Goal: Information Seeking & Learning: Learn about a topic

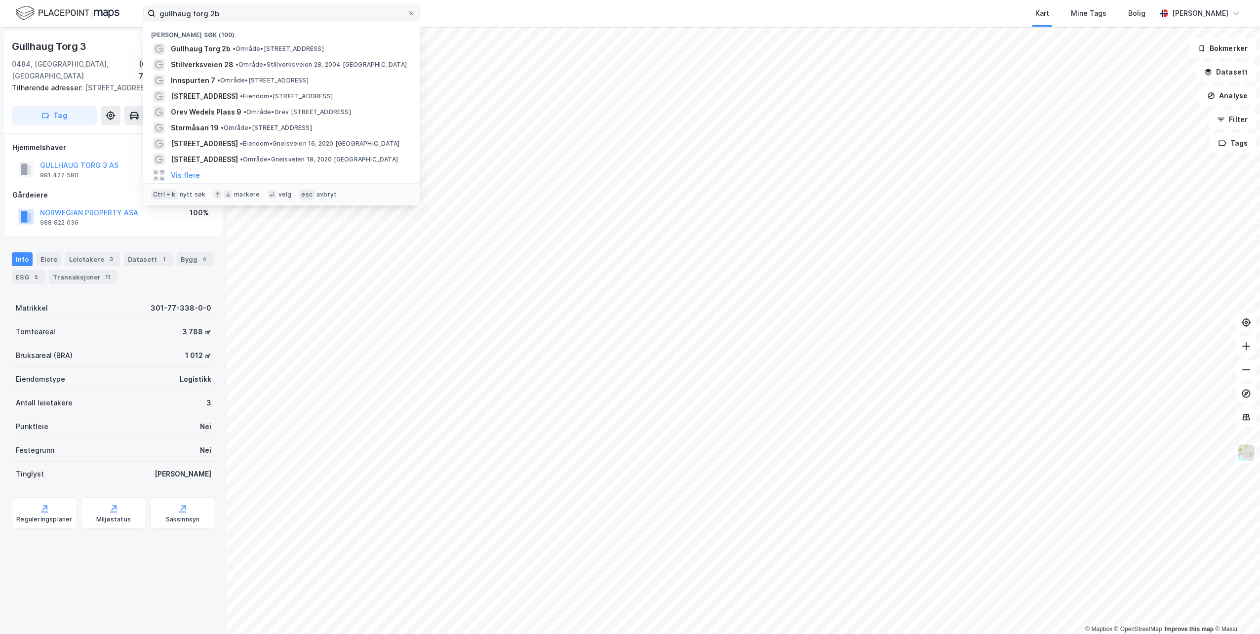
click at [364, 11] on input "gullhaug torg 2b" at bounding box center [282, 13] width 252 height 15
drag, startPoint x: 364, startPoint y: 11, endPoint x: 392, endPoint y: 4, distance: 28.9
click at [364, 11] on input "gullhaug torg 2b" at bounding box center [282, 13] width 252 height 15
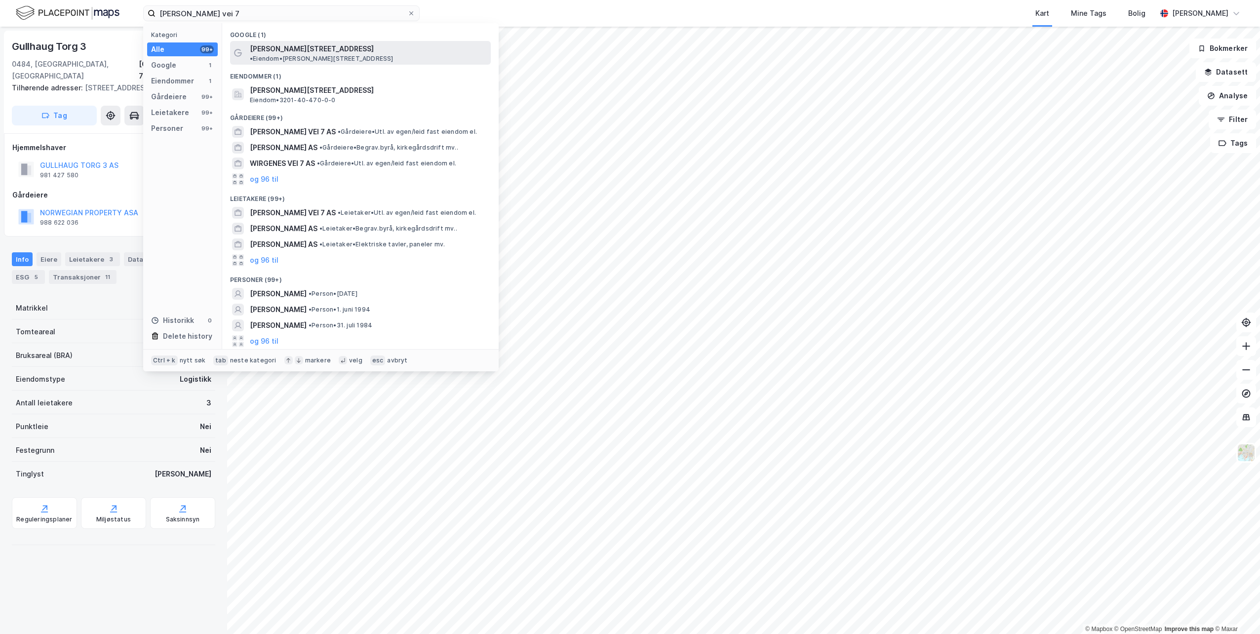
click at [367, 53] on div "[PERSON_NAME][STREET_ADDRESS] • Eiendom • [STREET_ADDRESS]" at bounding box center [369, 53] width 239 height 20
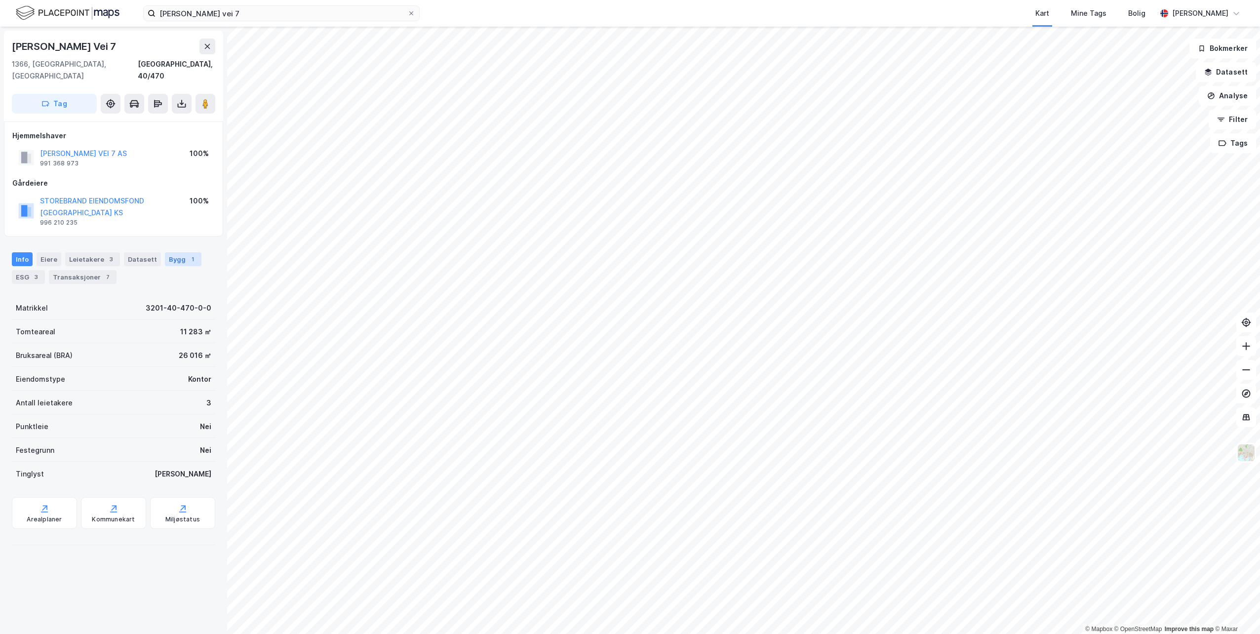
click at [174, 252] on div "Bygg 1" at bounding box center [183, 259] width 37 height 14
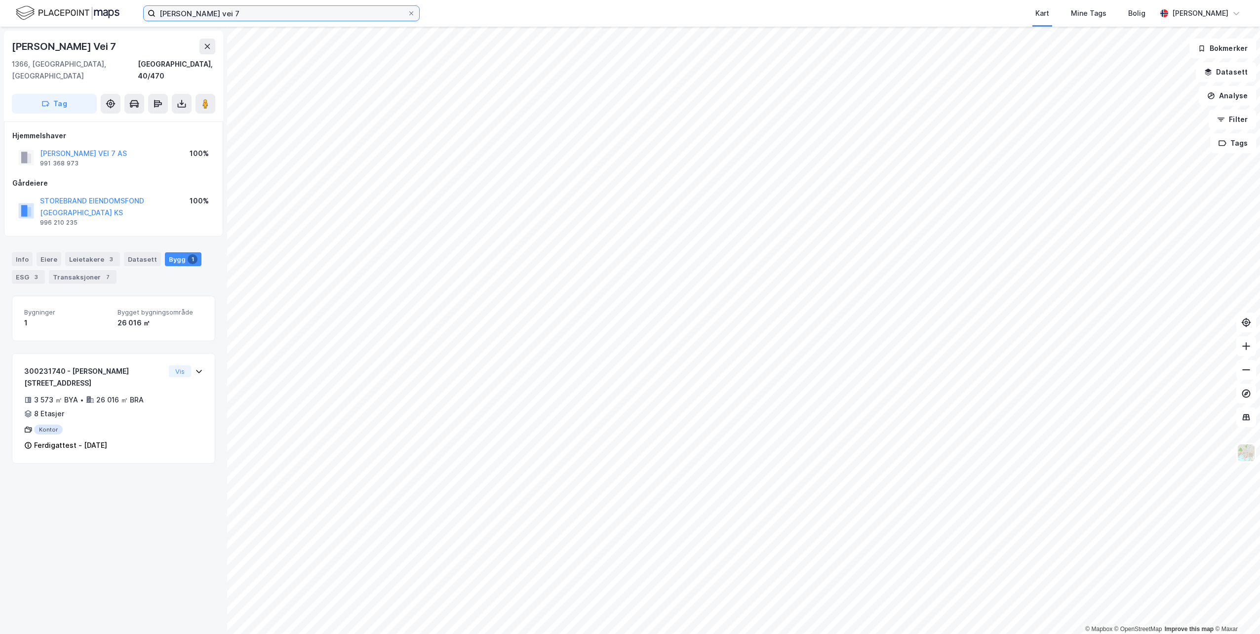
click at [355, 14] on input "[PERSON_NAME] vei 7" at bounding box center [282, 13] width 252 height 15
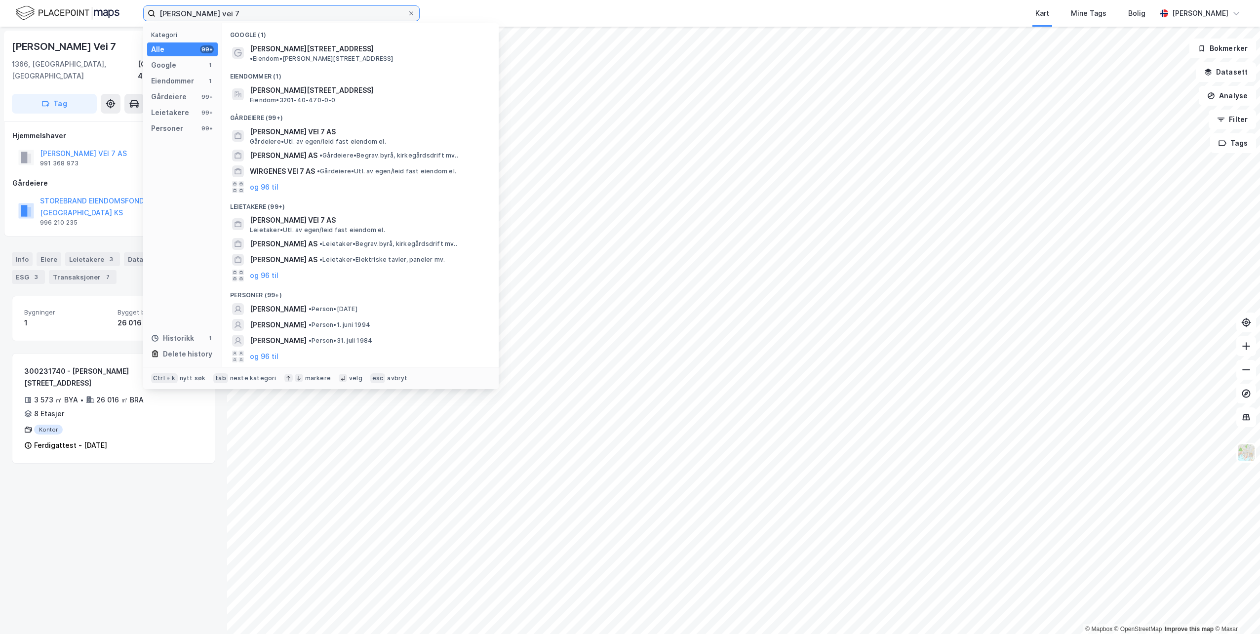
click at [355, 14] on input "[PERSON_NAME] vei 7" at bounding box center [282, 13] width 252 height 15
click at [39, 252] on div "Eiere" at bounding box center [49, 259] width 25 height 14
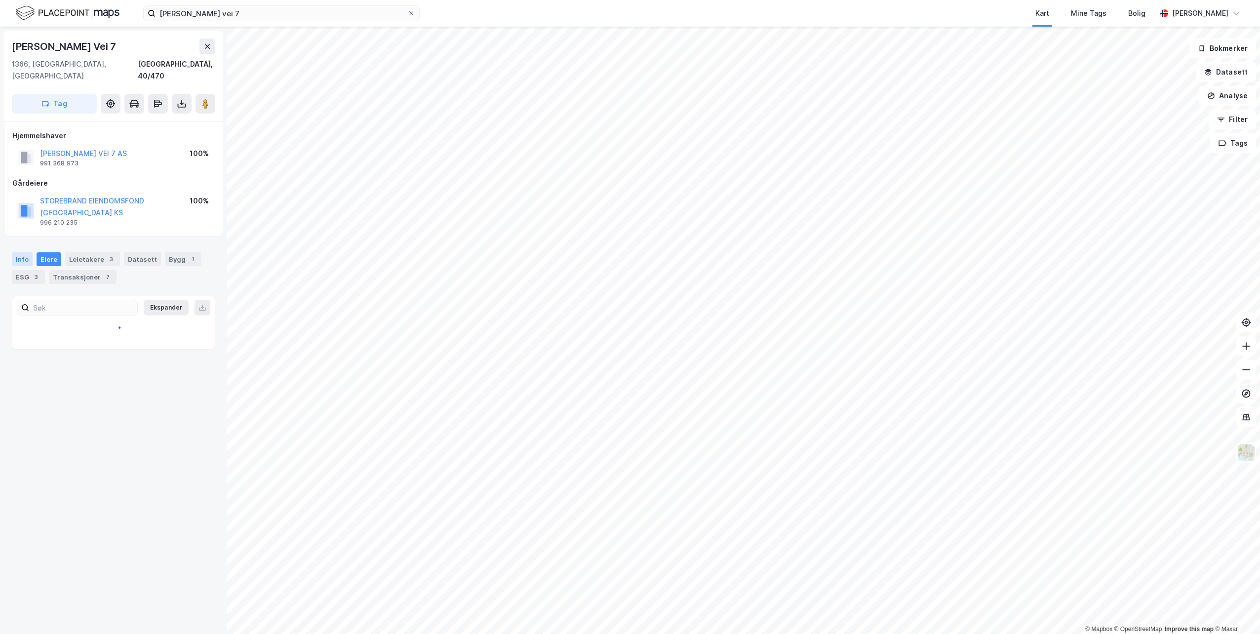
click at [22, 252] on div "Info" at bounding box center [22, 259] width 21 height 14
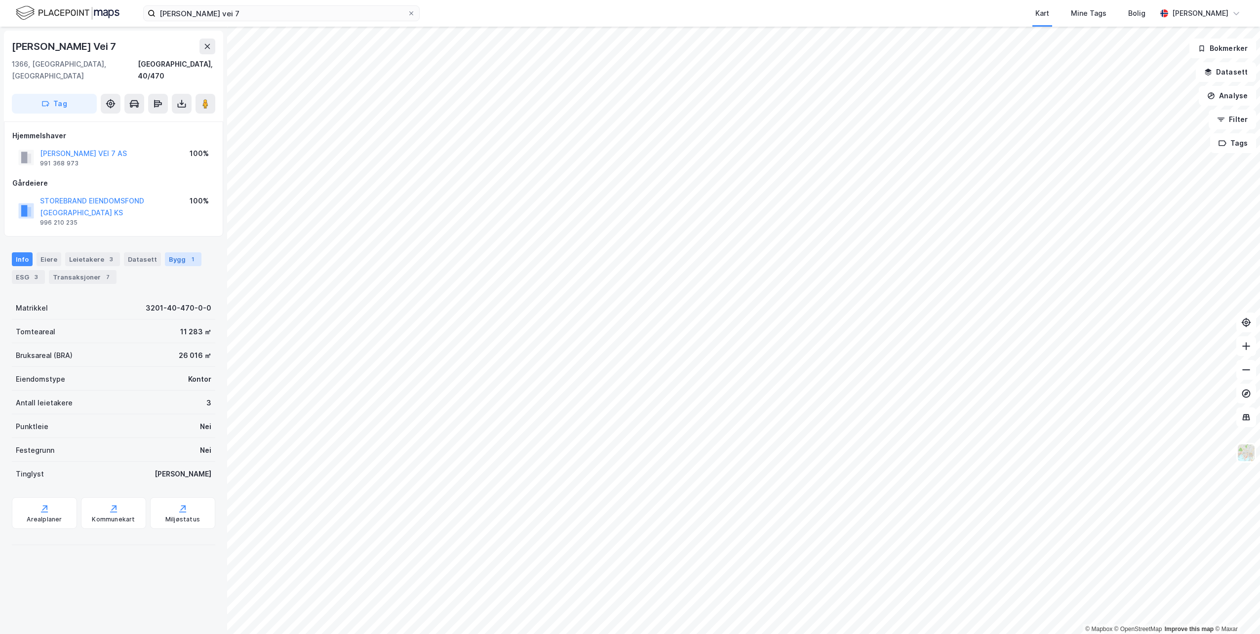
click at [176, 252] on div "Bygg 1" at bounding box center [183, 259] width 37 height 14
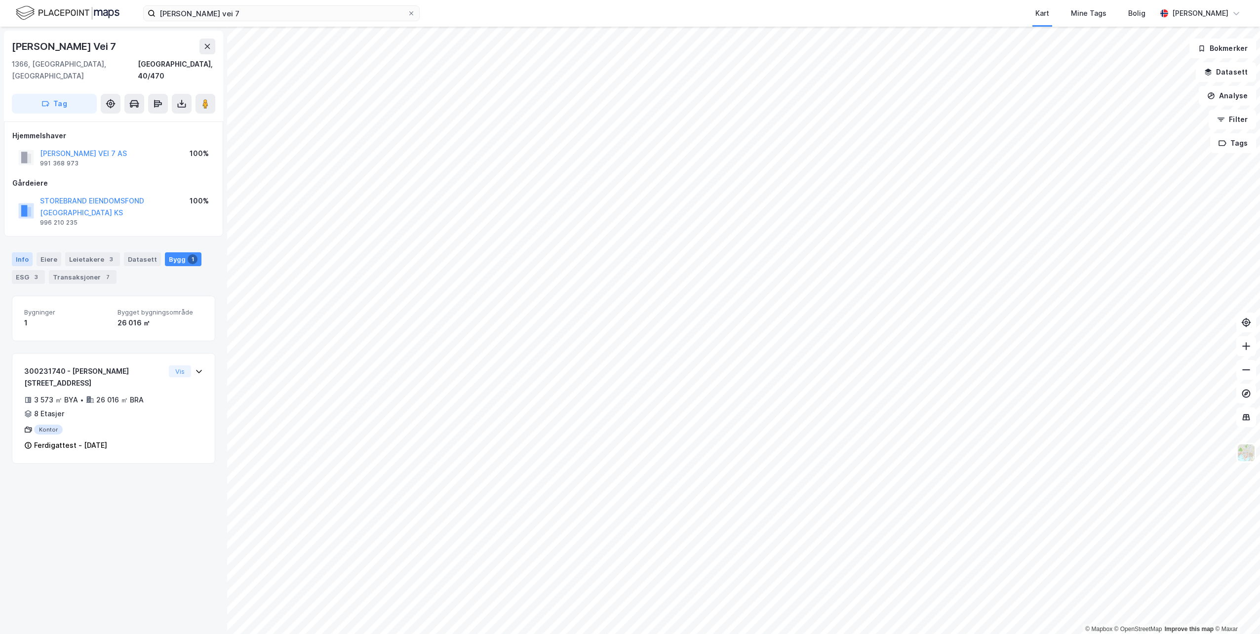
click at [16, 252] on div "Info" at bounding box center [22, 259] width 21 height 14
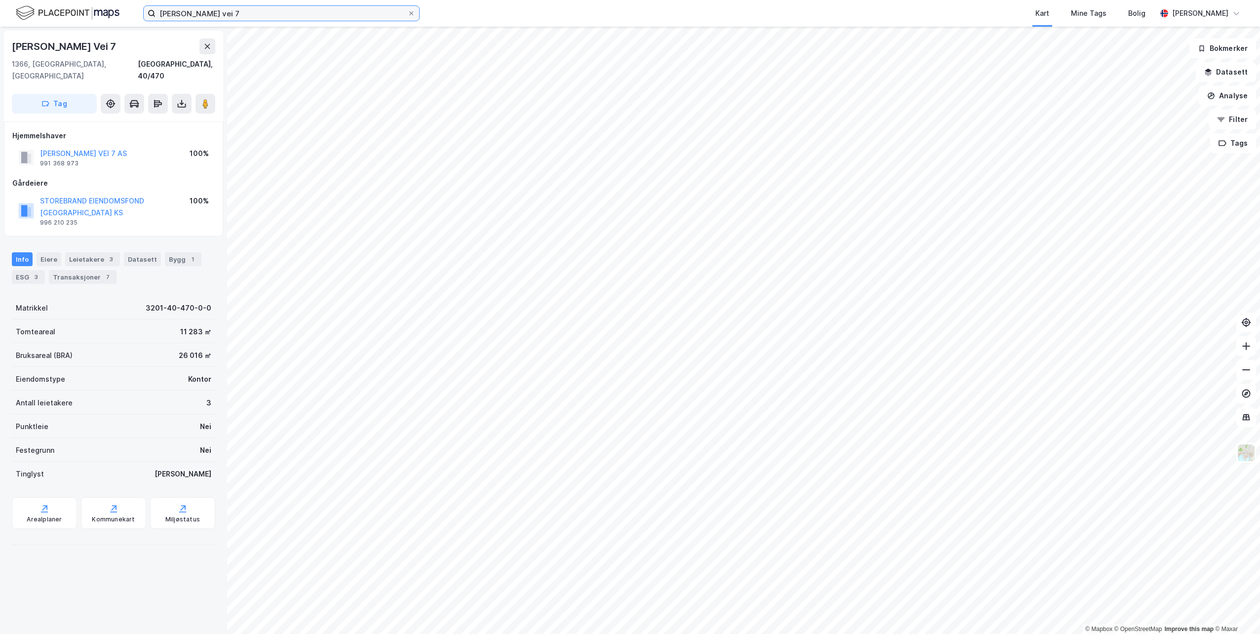
click at [234, 6] on input "[PERSON_NAME] vei 7" at bounding box center [282, 13] width 252 height 15
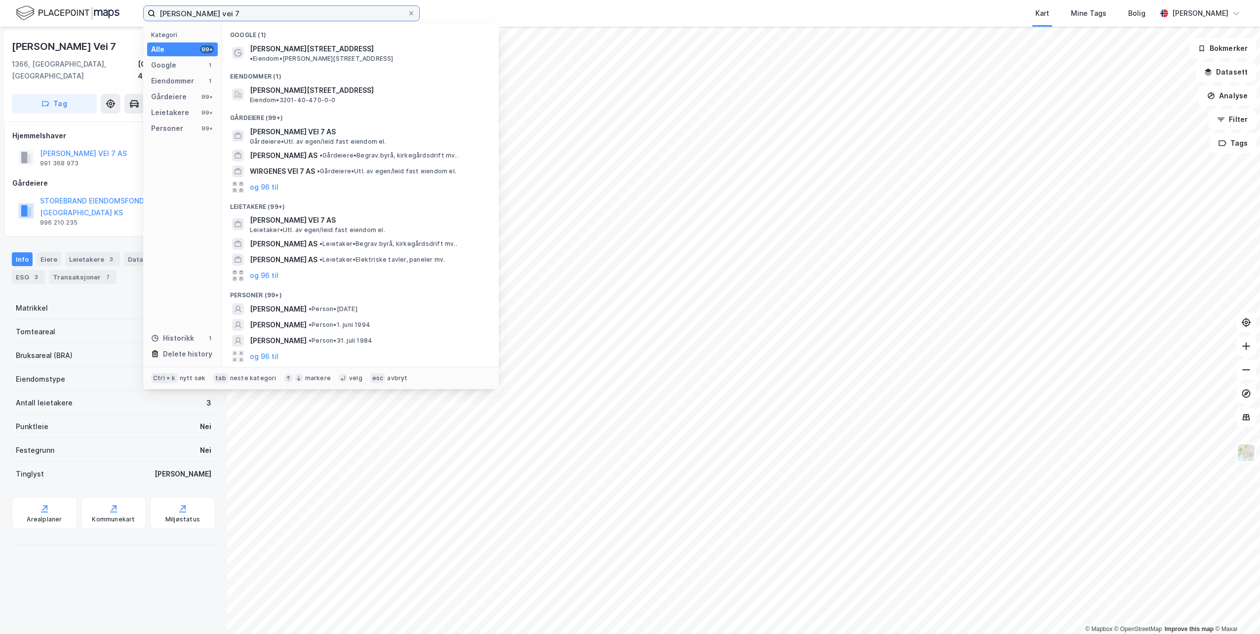
click at [234, 6] on input "[PERSON_NAME] vei 7" at bounding box center [282, 13] width 252 height 15
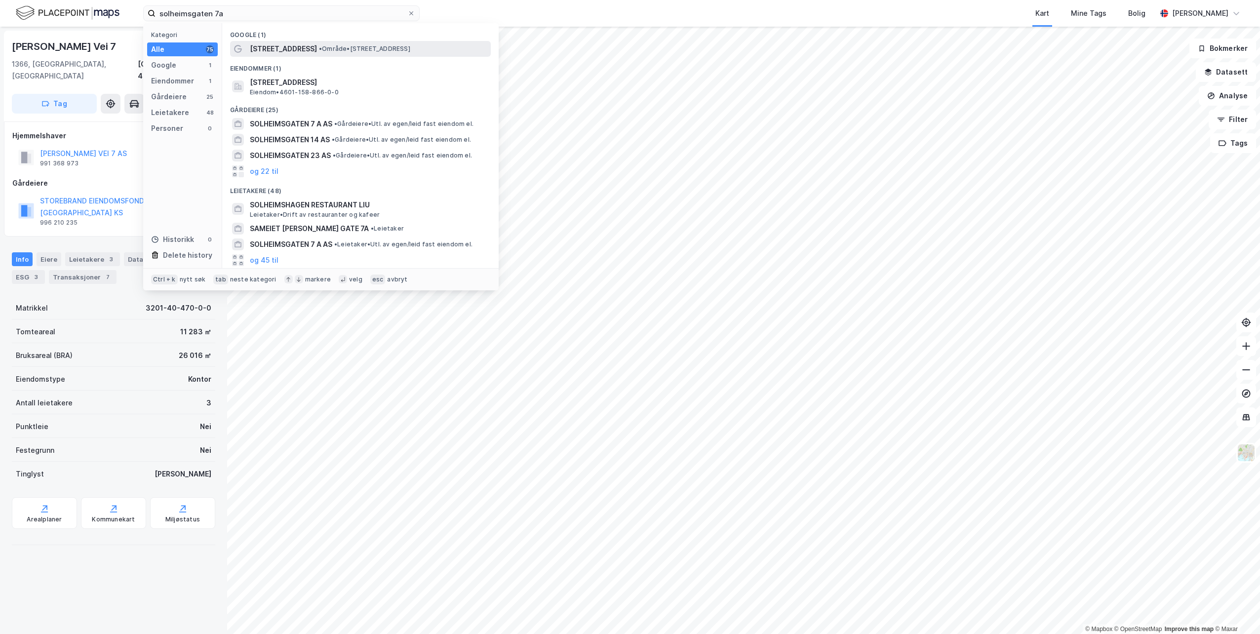
click at [278, 43] on span "[STREET_ADDRESS]" at bounding box center [283, 49] width 67 height 12
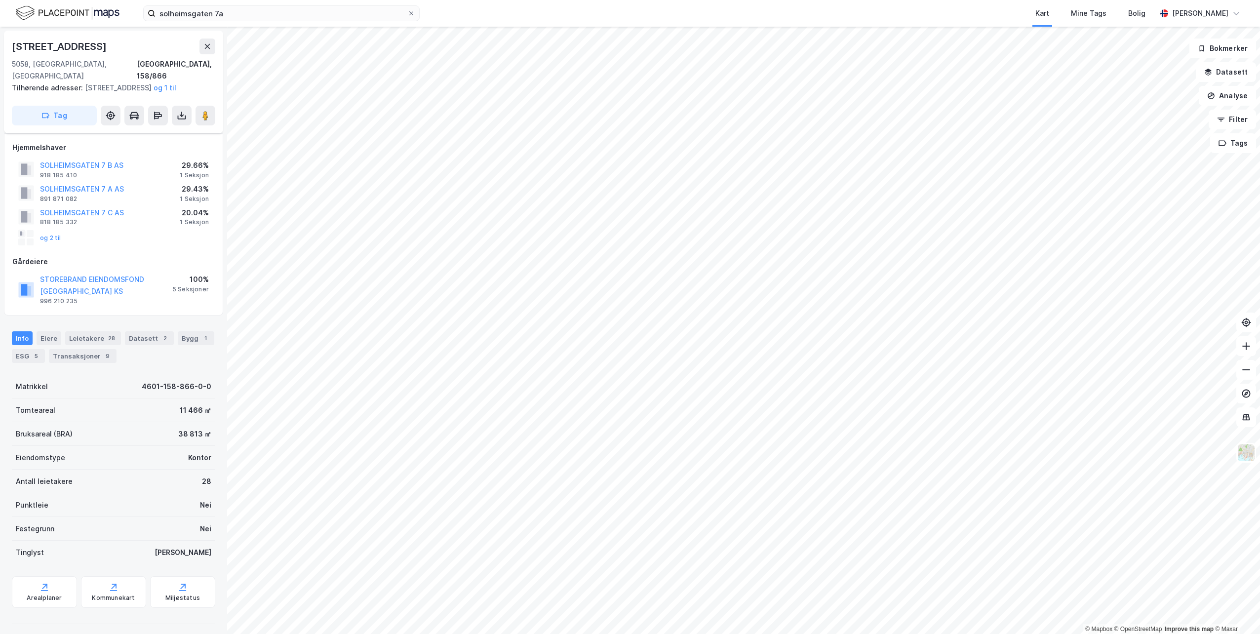
scroll to position [61, 0]
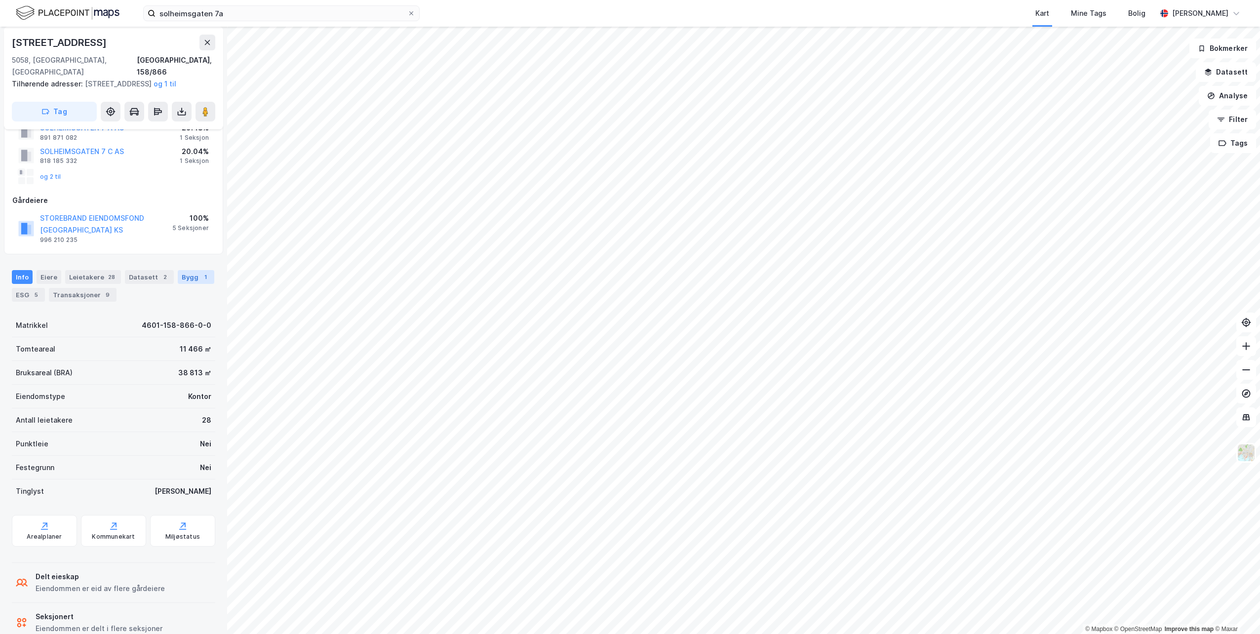
click at [186, 271] on div "Bygg 1" at bounding box center [196, 277] width 37 height 14
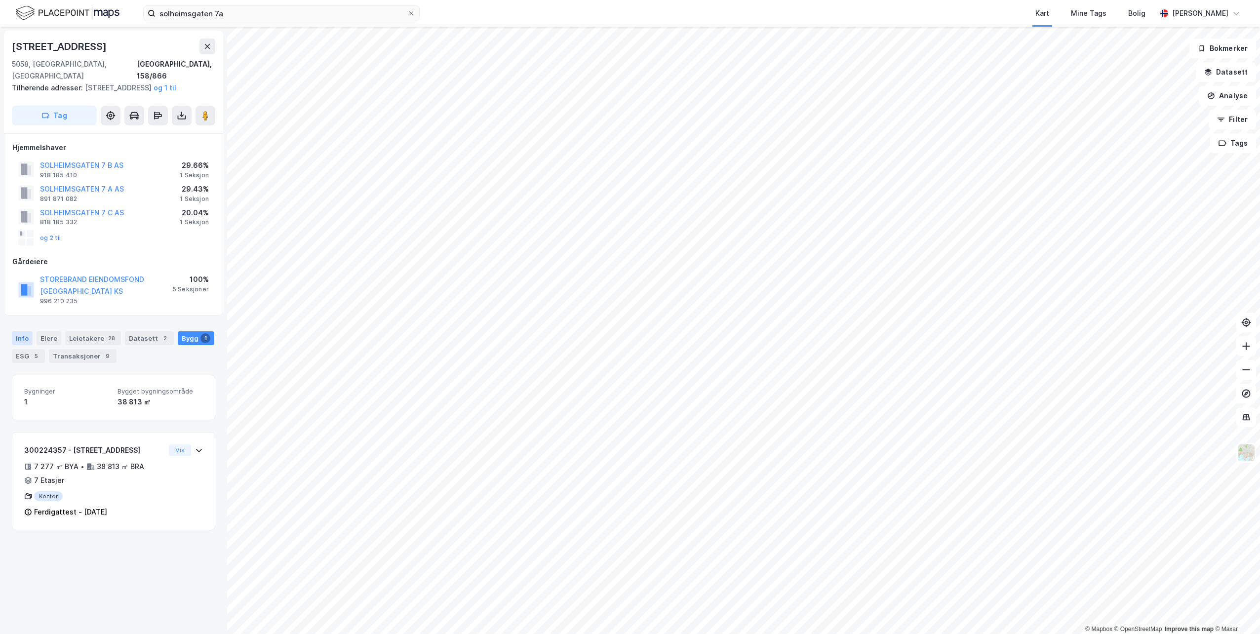
click at [17, 339] on div "Info" at bounding box center [22, 338] width 21 height 14
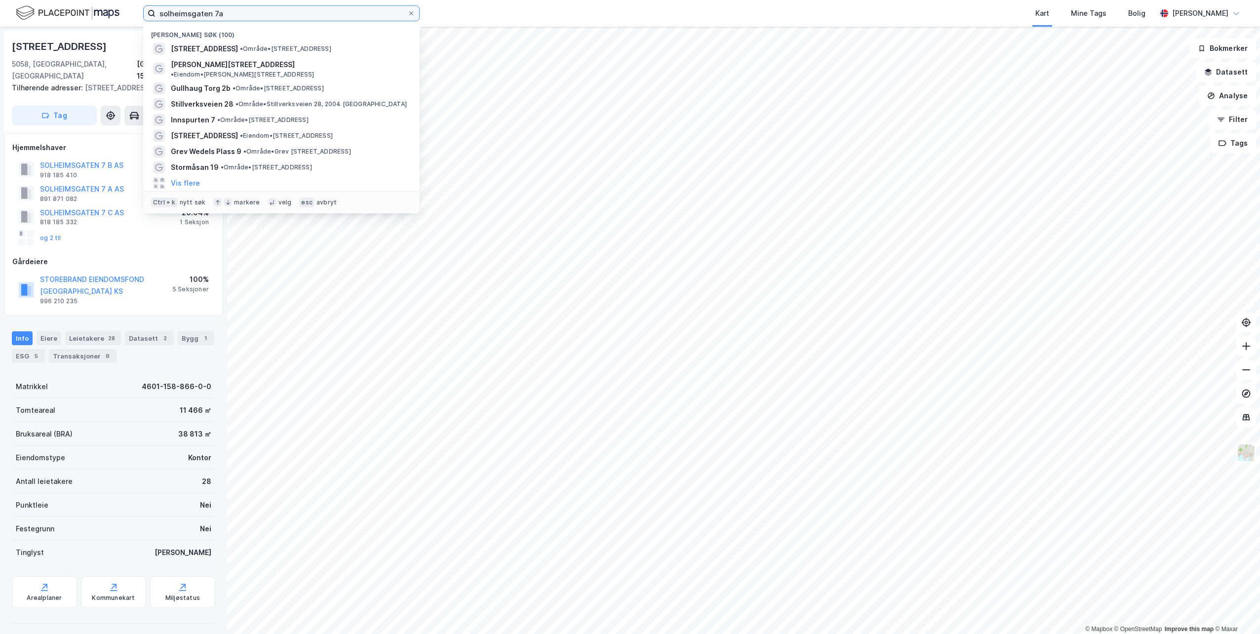
drag, startPoint x: 242, startPoint y: 17, endPoint x: 71, endPoint y: 17, distance: 171.8
click at [71, 17] on div "solheimsgaten 7a Nylige søk (100) [GEOGRAPHIC_DATA] 7 • Område • [STREET_ADDRES…" at bounding box center [630, 13] width 1260 height 27
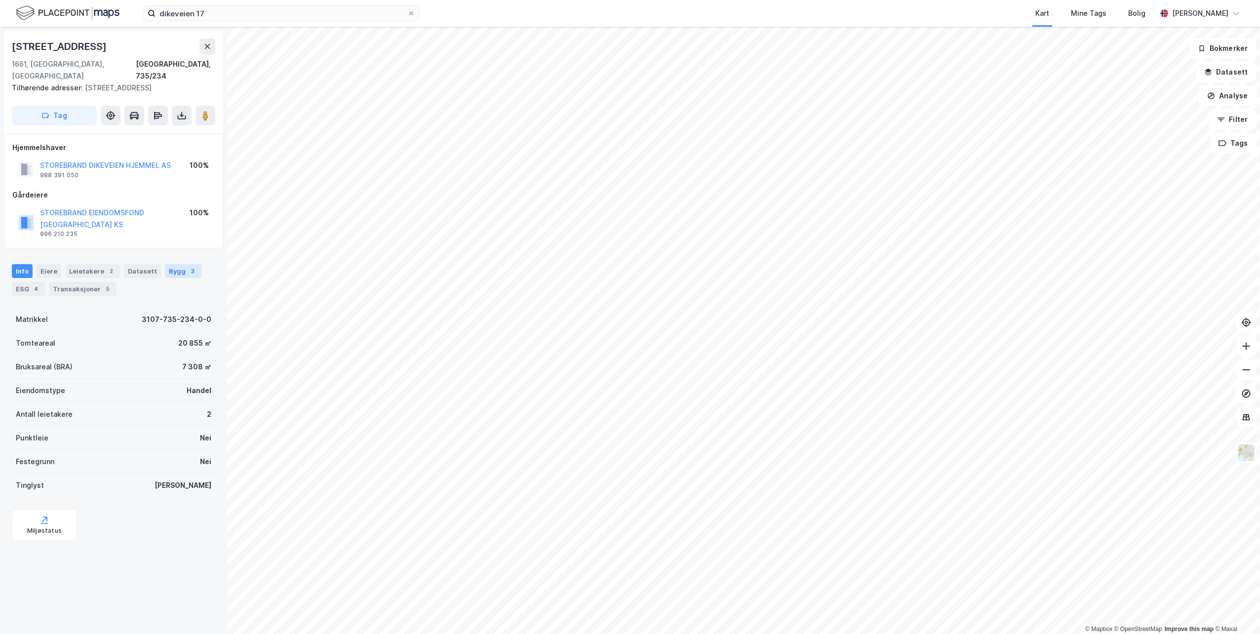
click at [165, 264] on div "Bygg 3" at bounding box center [183, 271] width 37 height 14
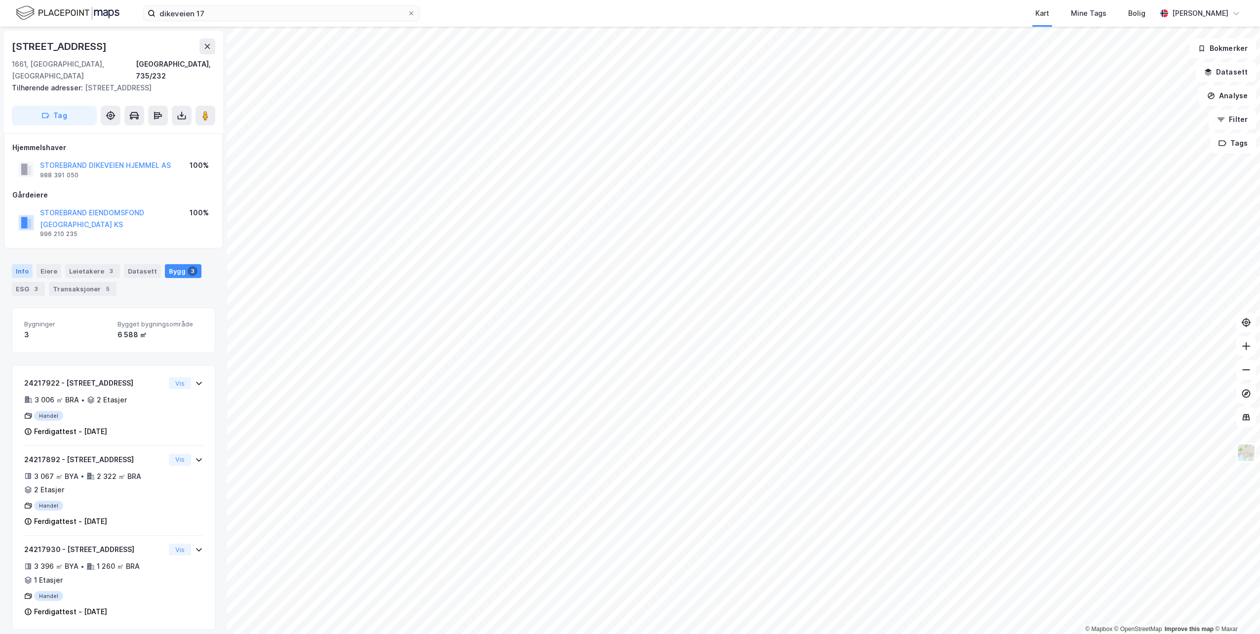
click at [26, 264] on div "Info" at bounding box center [22, 271] width 21 height 14
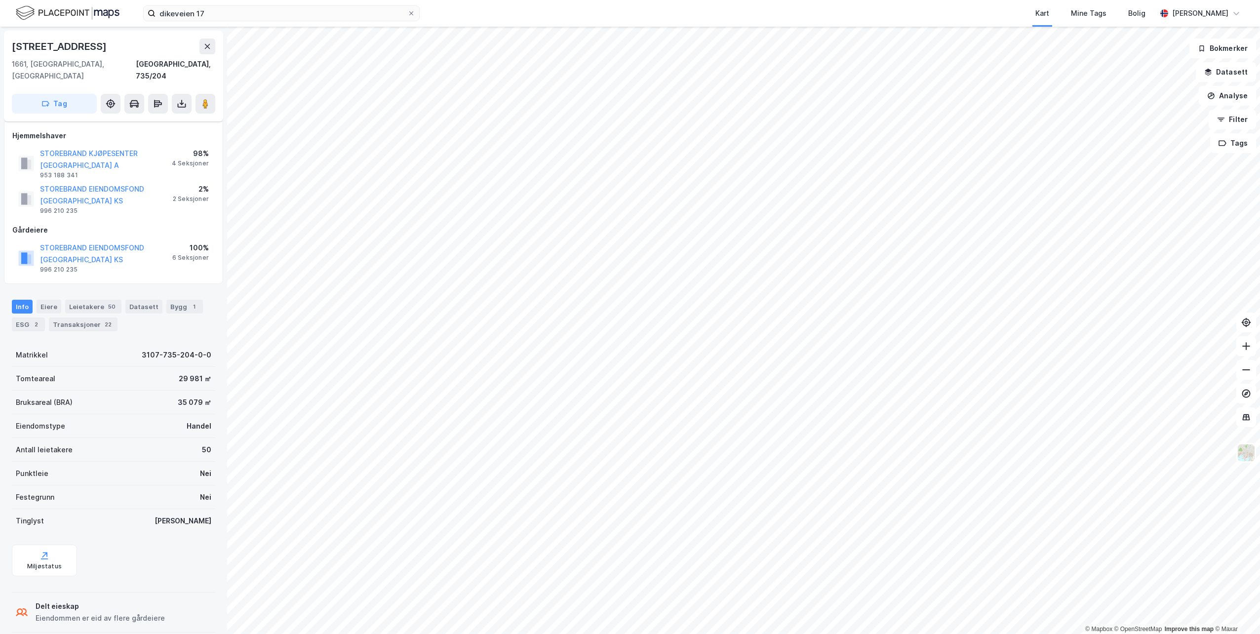
scroll to position [42, 0]
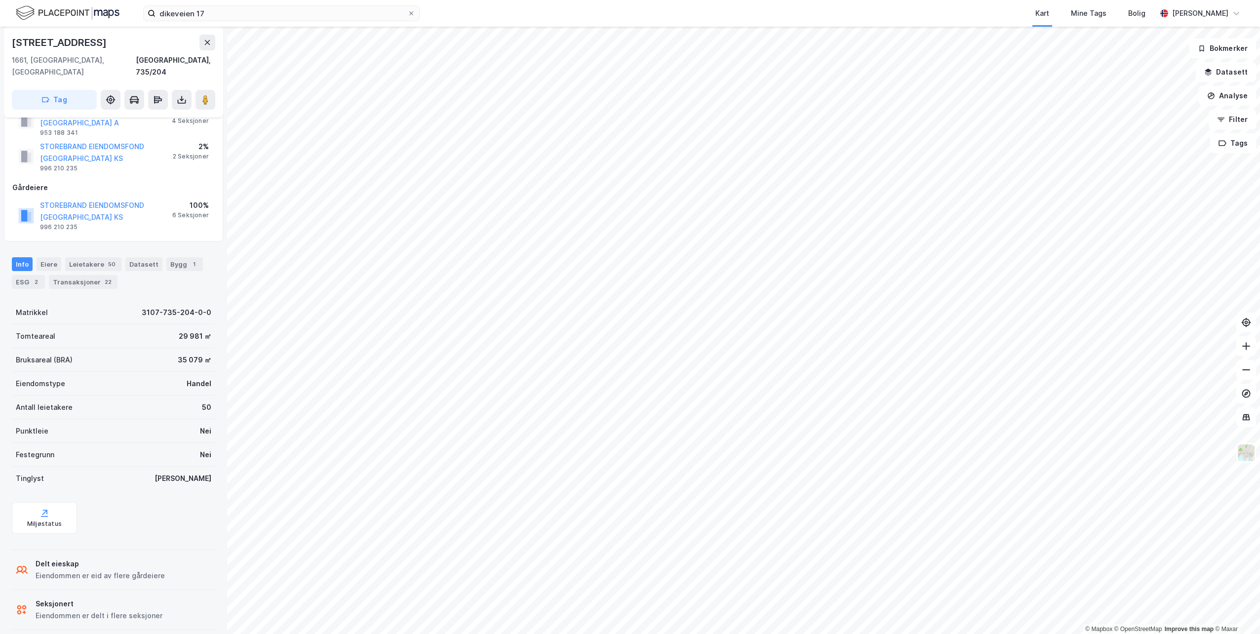
click at [166, 257] on div "Bygg 1" at bounding box center [184, 264] width 37 height 14
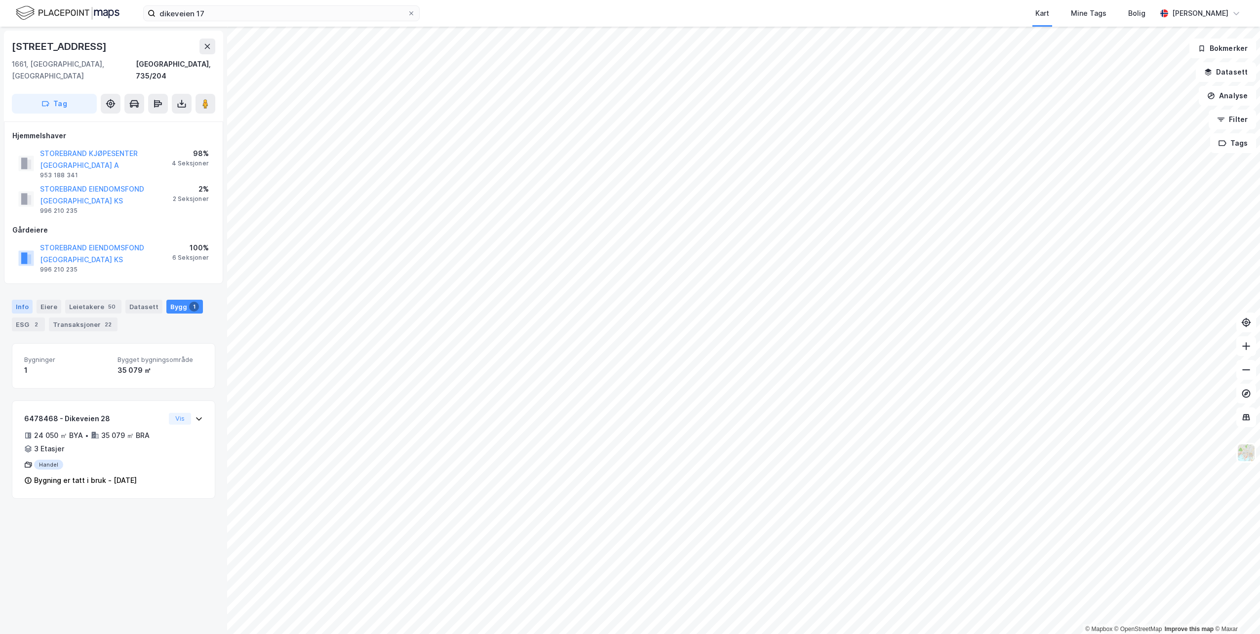
click at [18, 300] on div "Info" at bounding box center [22, 307] width 21 height 14
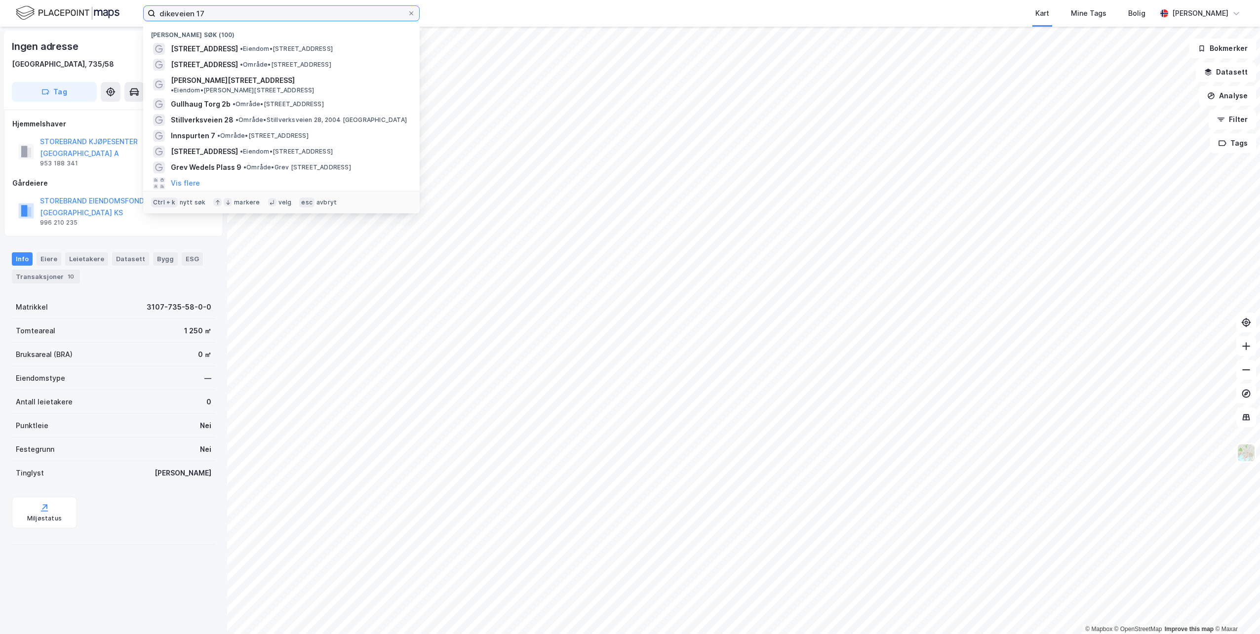
drag, startPoint x: 220, startPoint y: 14, endPoint x: 34, endPoint y: 18, distance: 186.7
click at [34, 17] on div "dikeveien 17 Nylige søk (100) Dikeveien 17 • Eiendom • [STREET_ADDRESS] • Områd…" at bounding box center [630, 13] width 1260 height 27
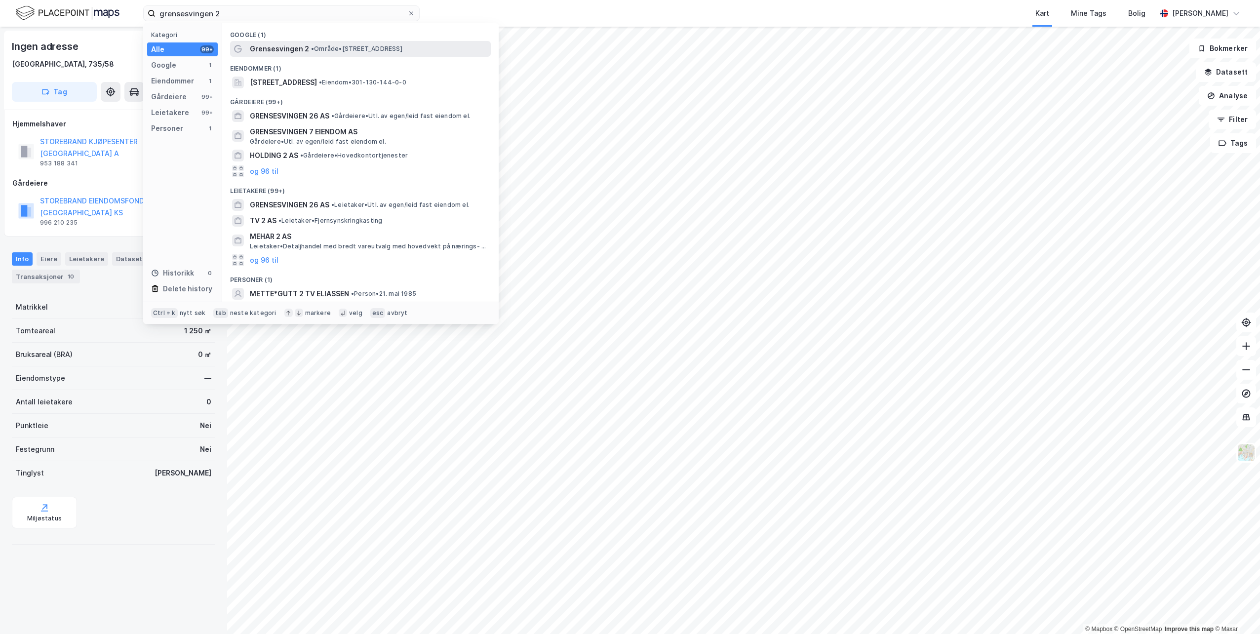
click at [327, 49] on span "• Område • [STREET_ADDRESS]" at bounding box center [356, 49] width 91 height 8
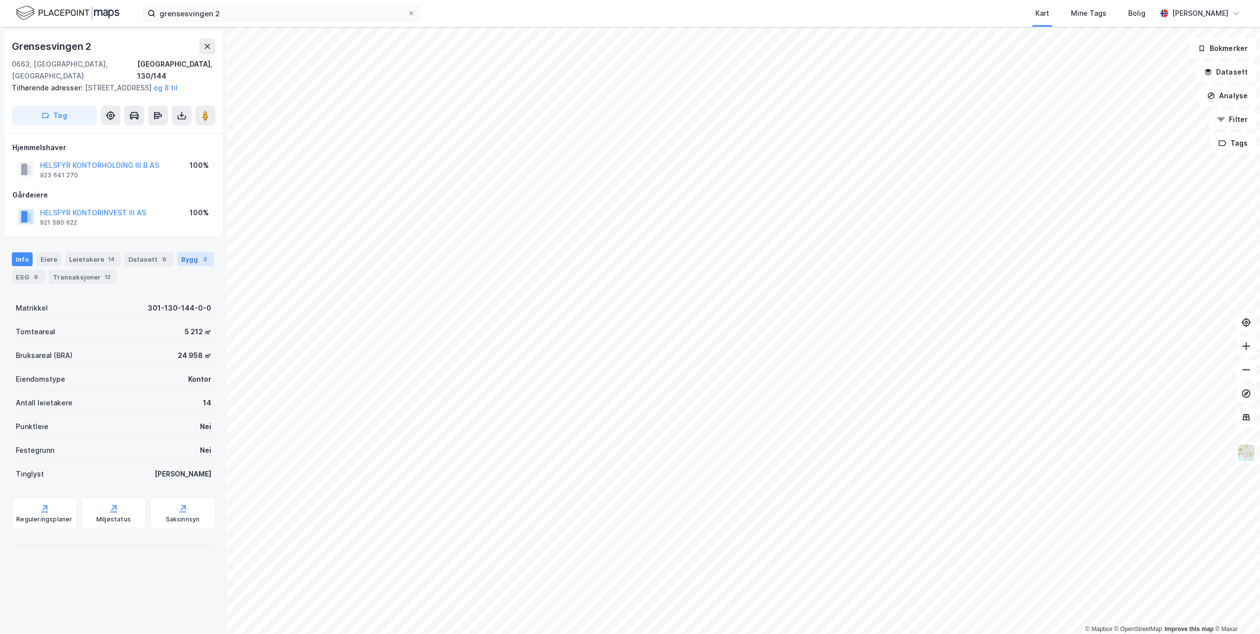
drag, startPoint x: 186, startPoint y: 257, endPoint x: 175, endPoint y: 263, distance: 12.8
click at [186, 257] on div "Bygg 2" at bounding box center [195, 259] width 37 height 14
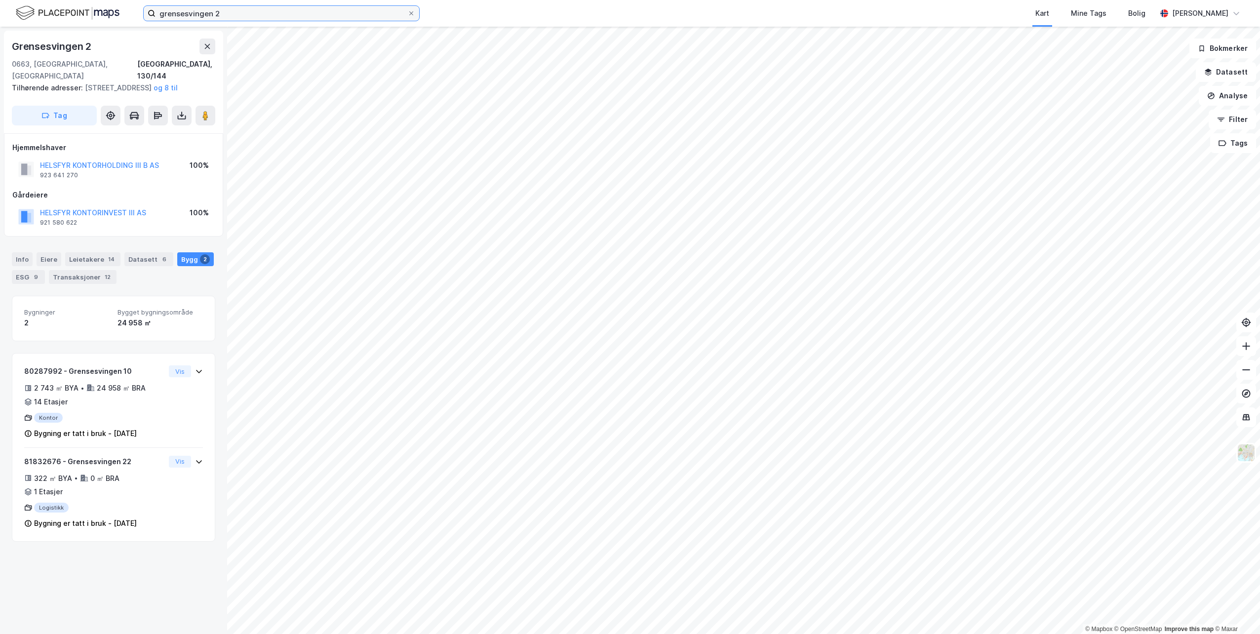
click at [355, 15] on input "grensesvingen 2" at bounding box center [282, 13] width 252 height 15
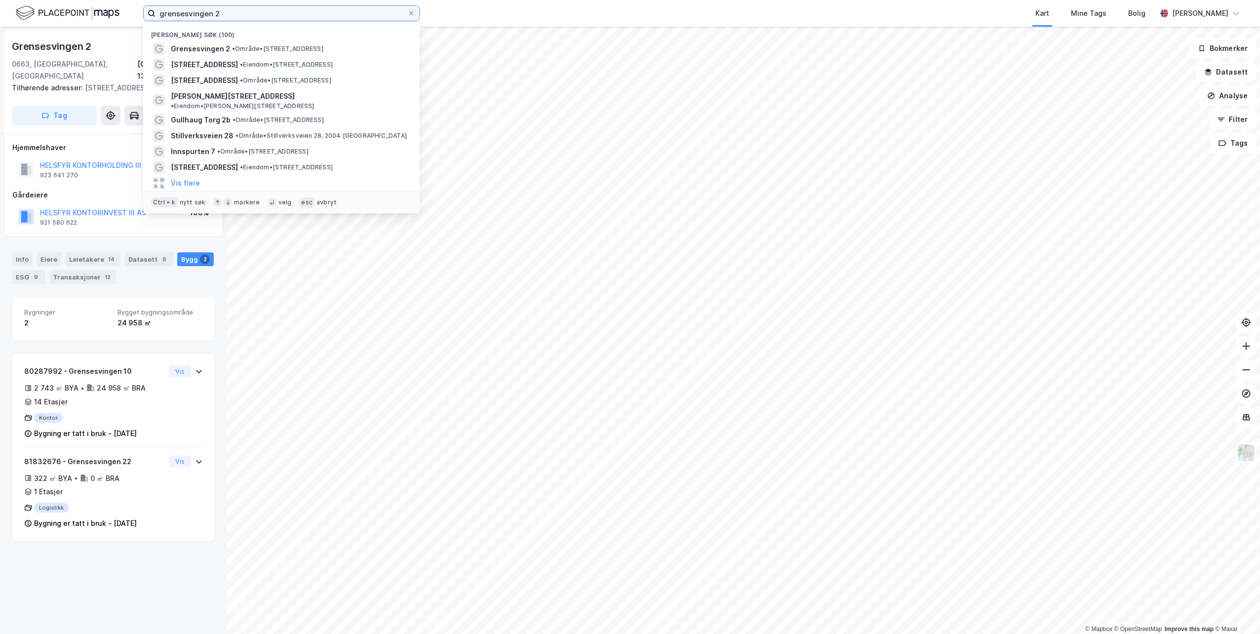
click at [355, 15] on input "grensesvingen 2" at bounding box center [282, 13] width 252 height 15
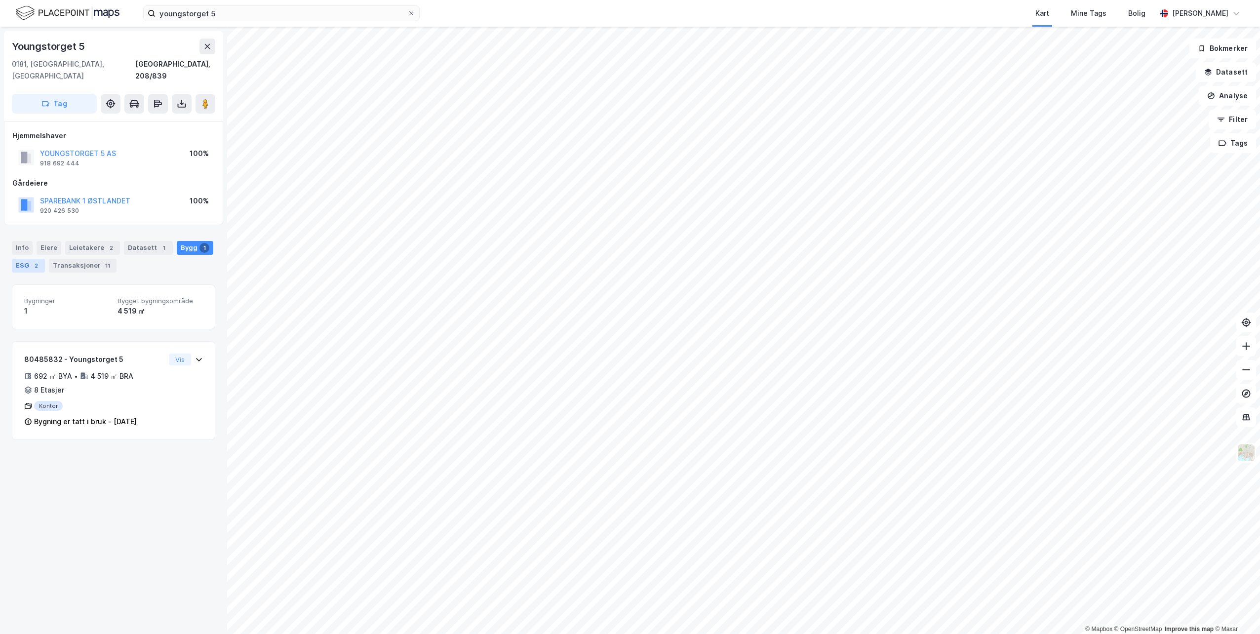
click at [21, 259] on div "ESG 2" at bounding box center [28, 266] width 33 height 14
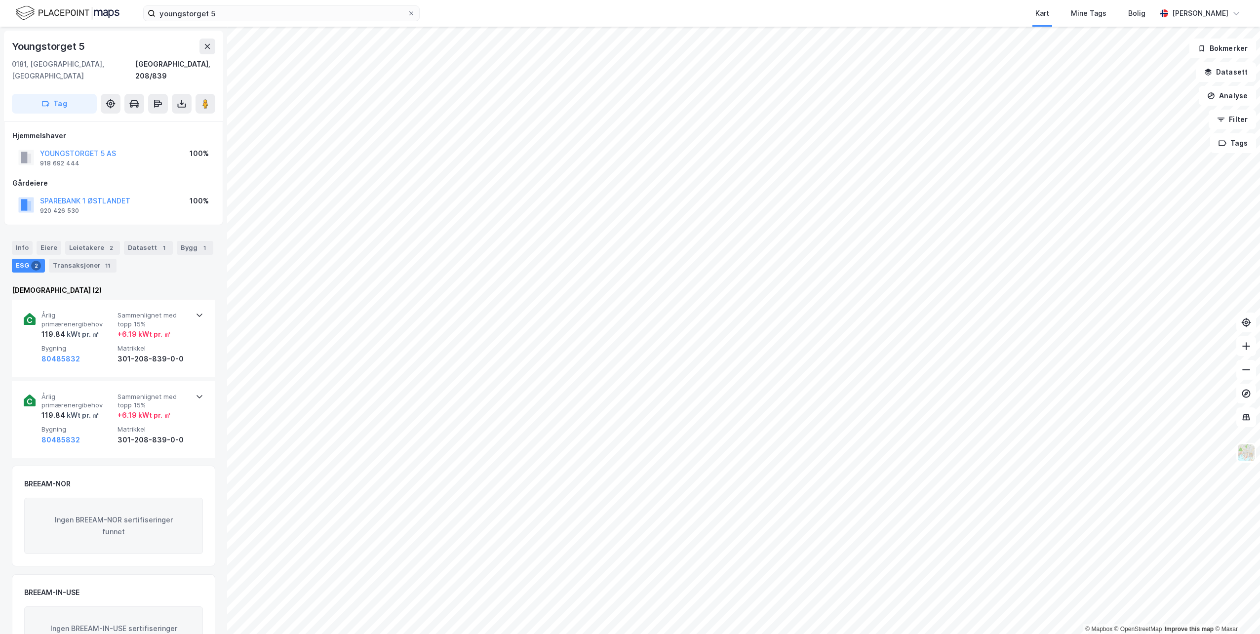
click at [129, 284] on div "[DEMOGRAPHIC_DATA] (2)" at bounding box center [113, 290] width 203 height 12
click at [374, 17] on input "youngstorget 5" at bounding box center [282, 13] width 252 height 15
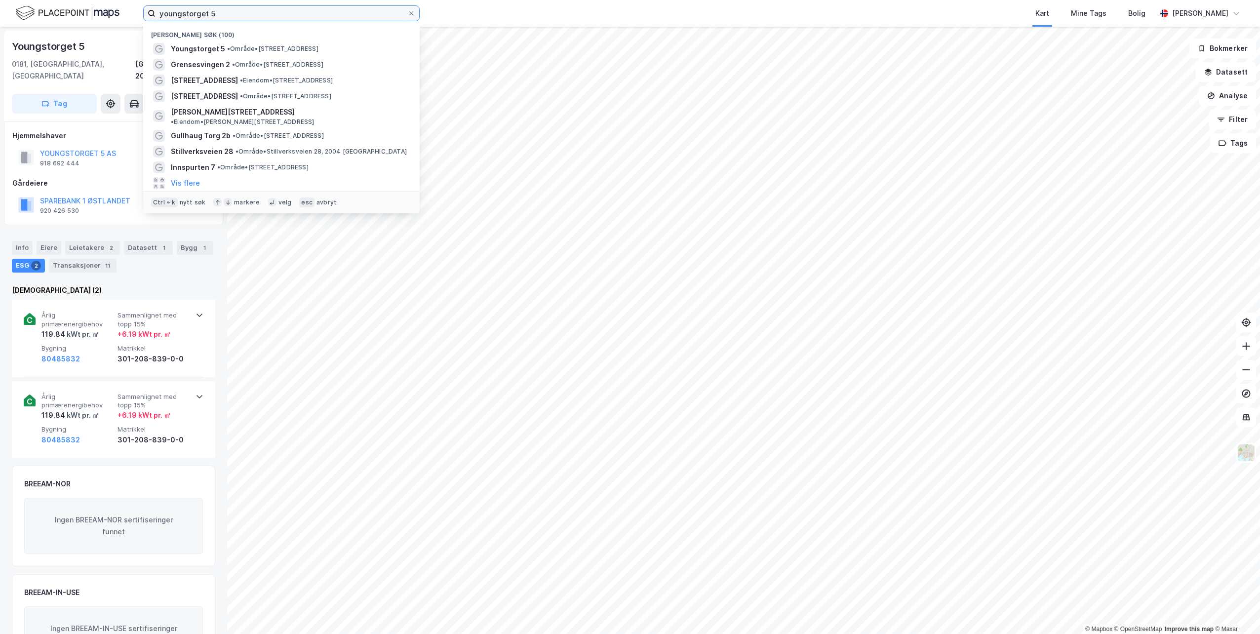
click at [374, 17] on input "youngstorget 5" at bounding box center [282, 13] width 252 height 15
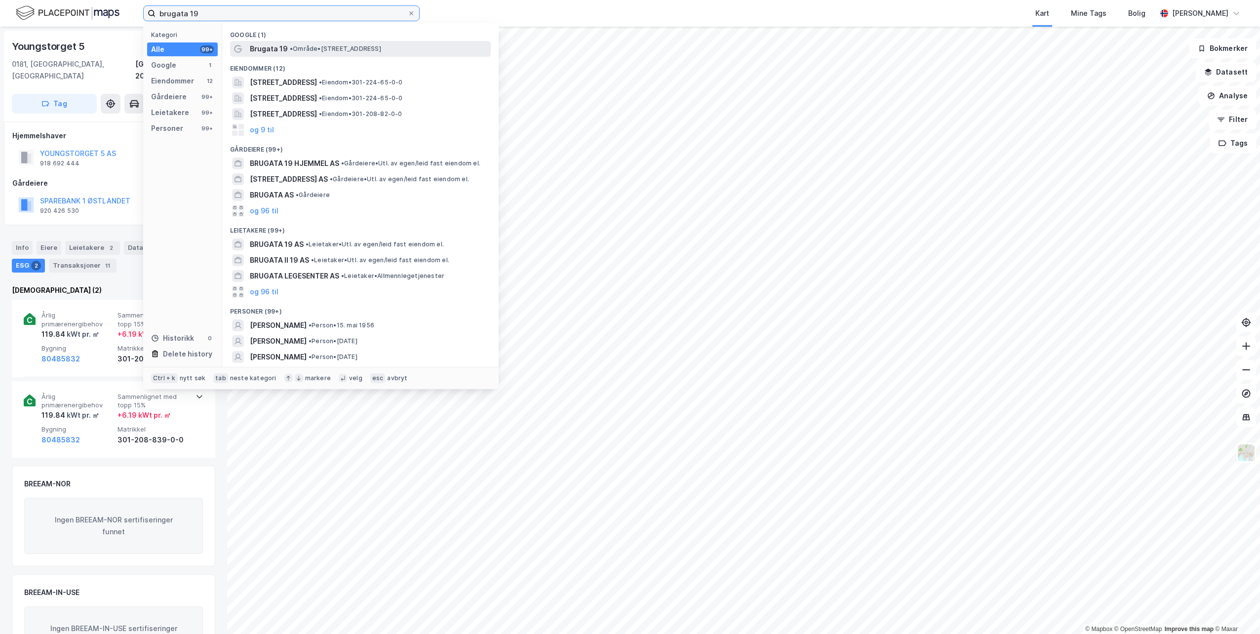
type input "brugata 19"
click at [335, 50] on span "• Område • [STREET_ADDRESS]" at bounding box center [335, 49] width 91 height 8
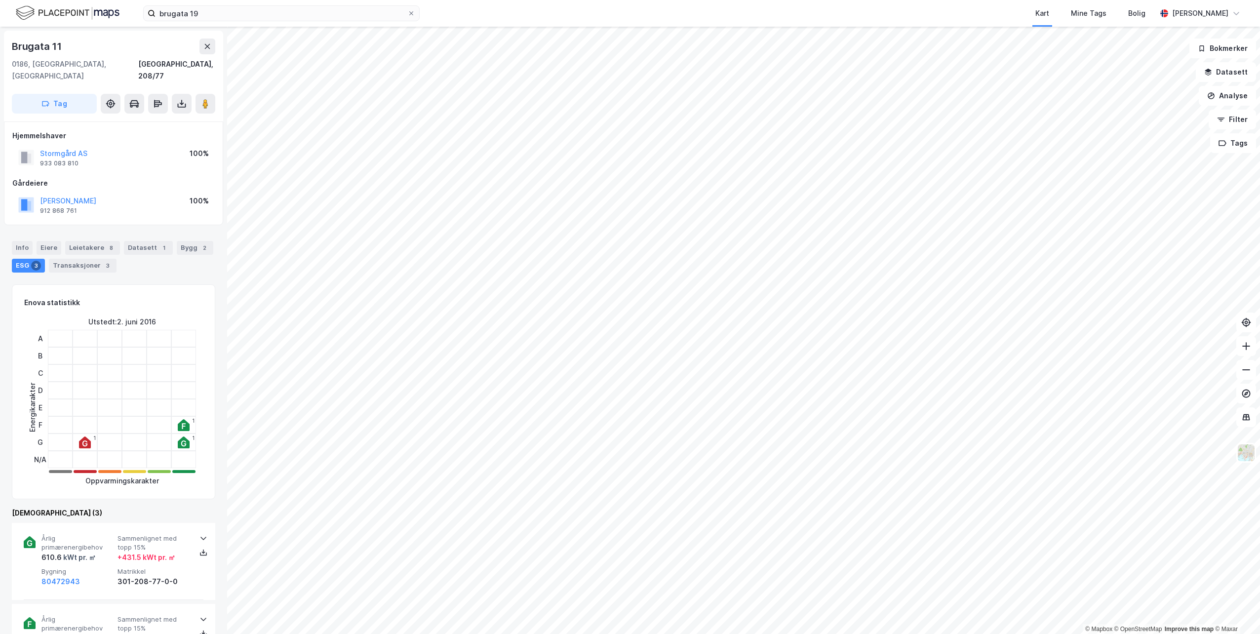
scroll to position [0, 0]
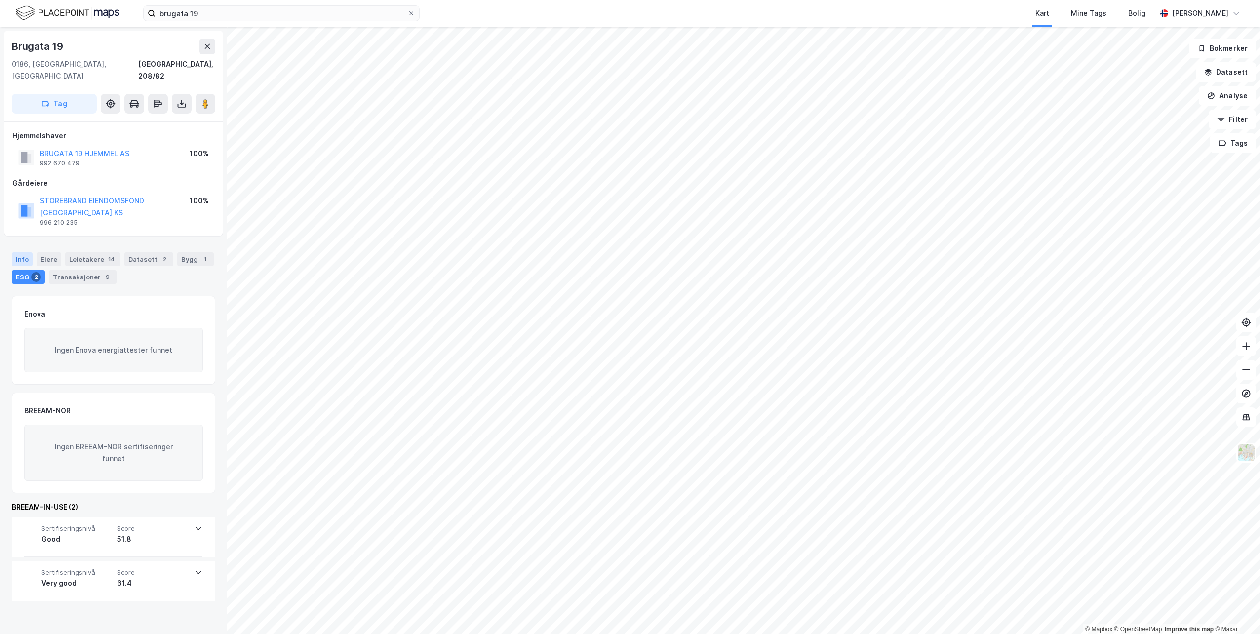
click at [30, 252] on div "Info" at bounding box center [22, 259] width 21 height 14
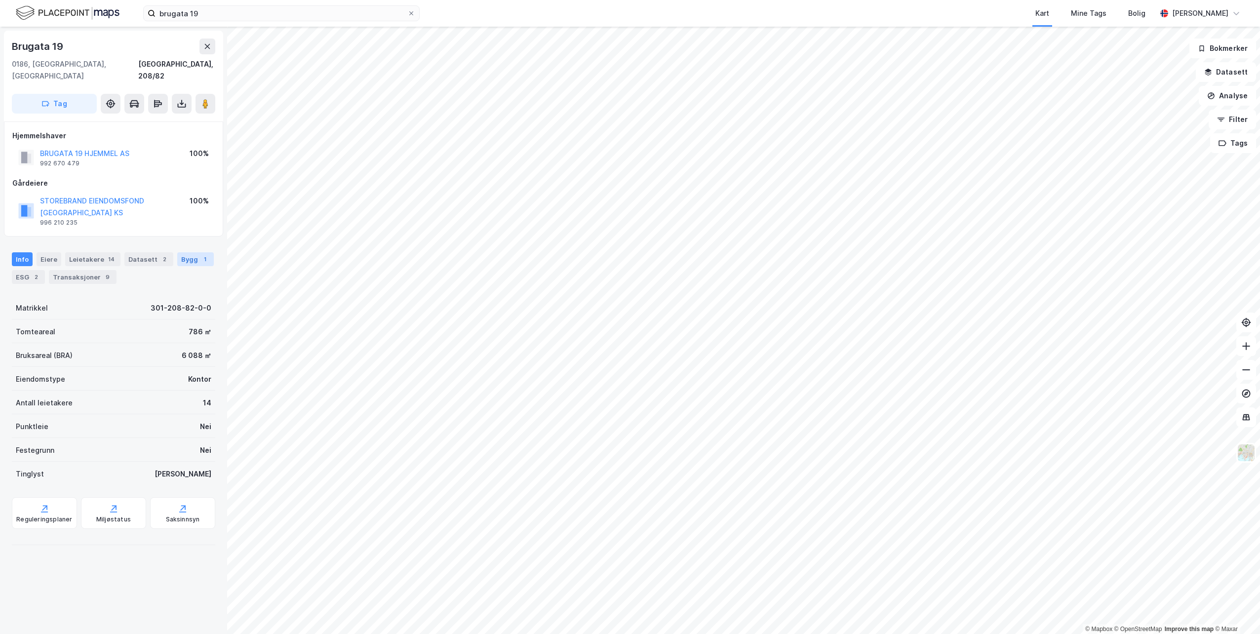
click at [190, 252] on div "Bygg 1" at bounding box center [195, 259] width 37 height 14
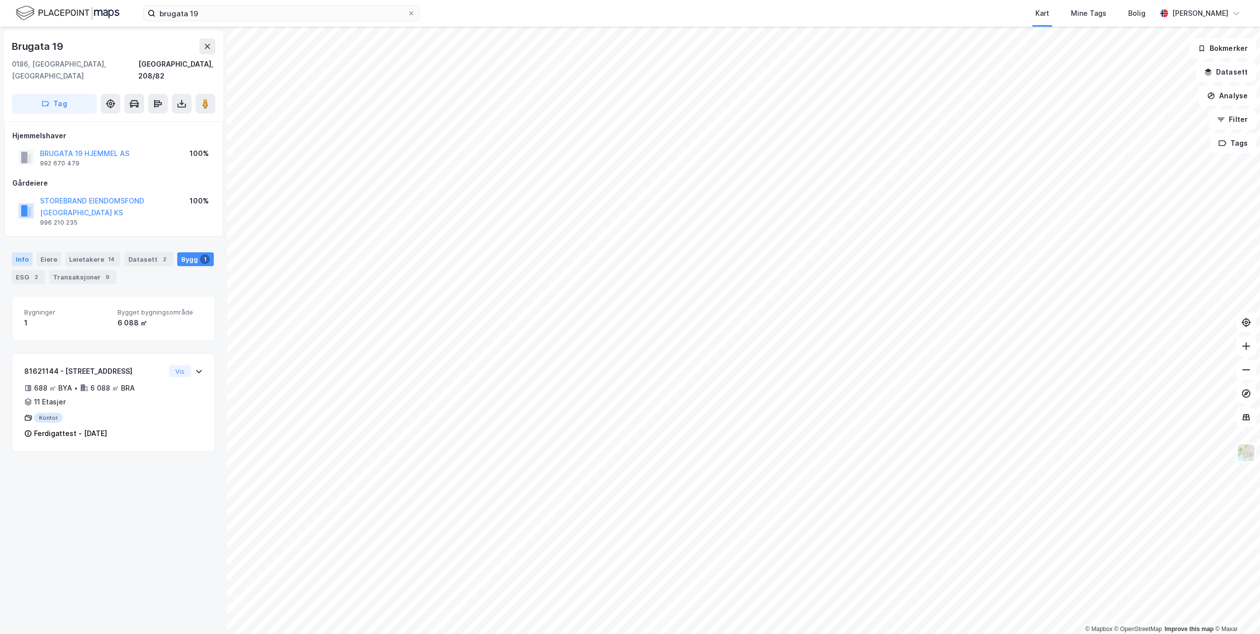
click at [25, 252] on div "Info" at bounding box center [22, 259] width 21 height 14
